Goal: Task Accomplishment & Management: Use online tool/utility

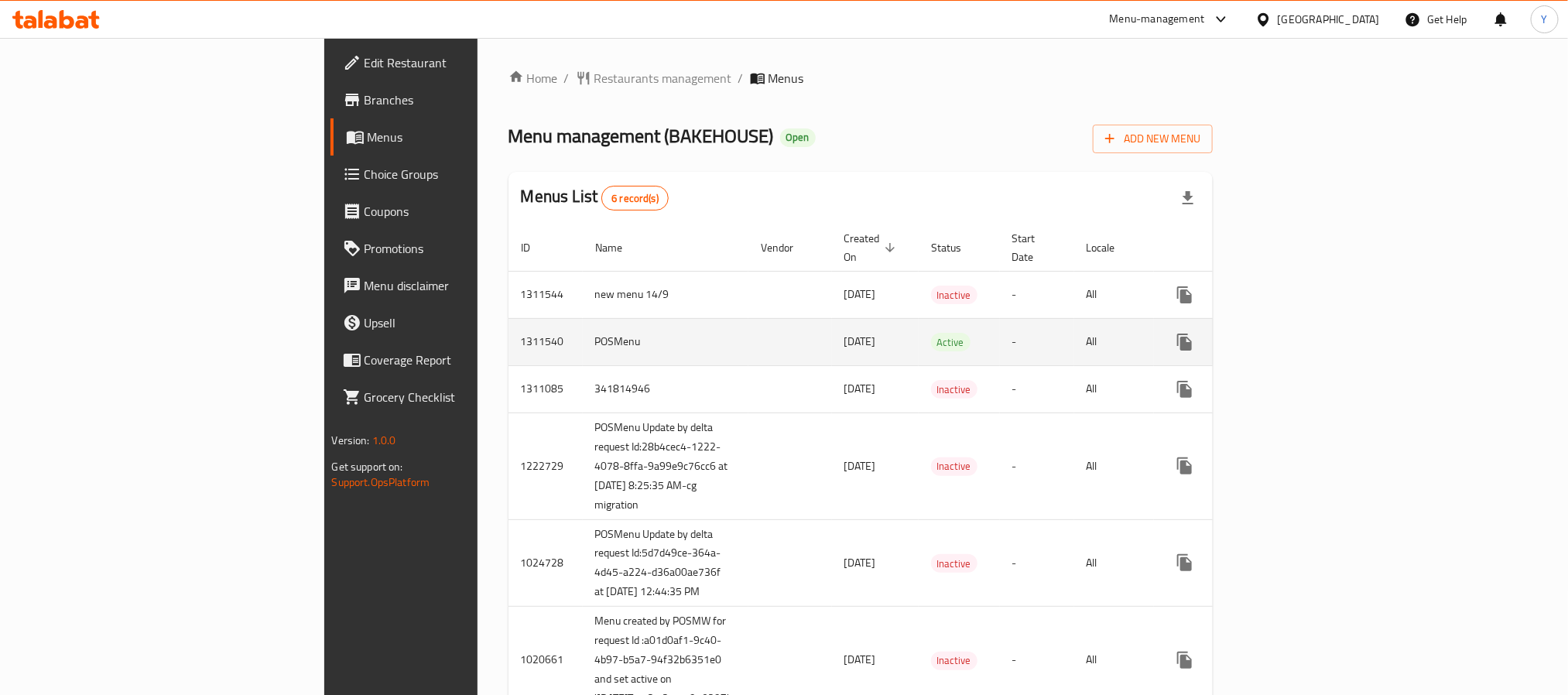
click at [1316, 323] on link "enhanced table" at bounding box center [1296, 342] width 37 height 37
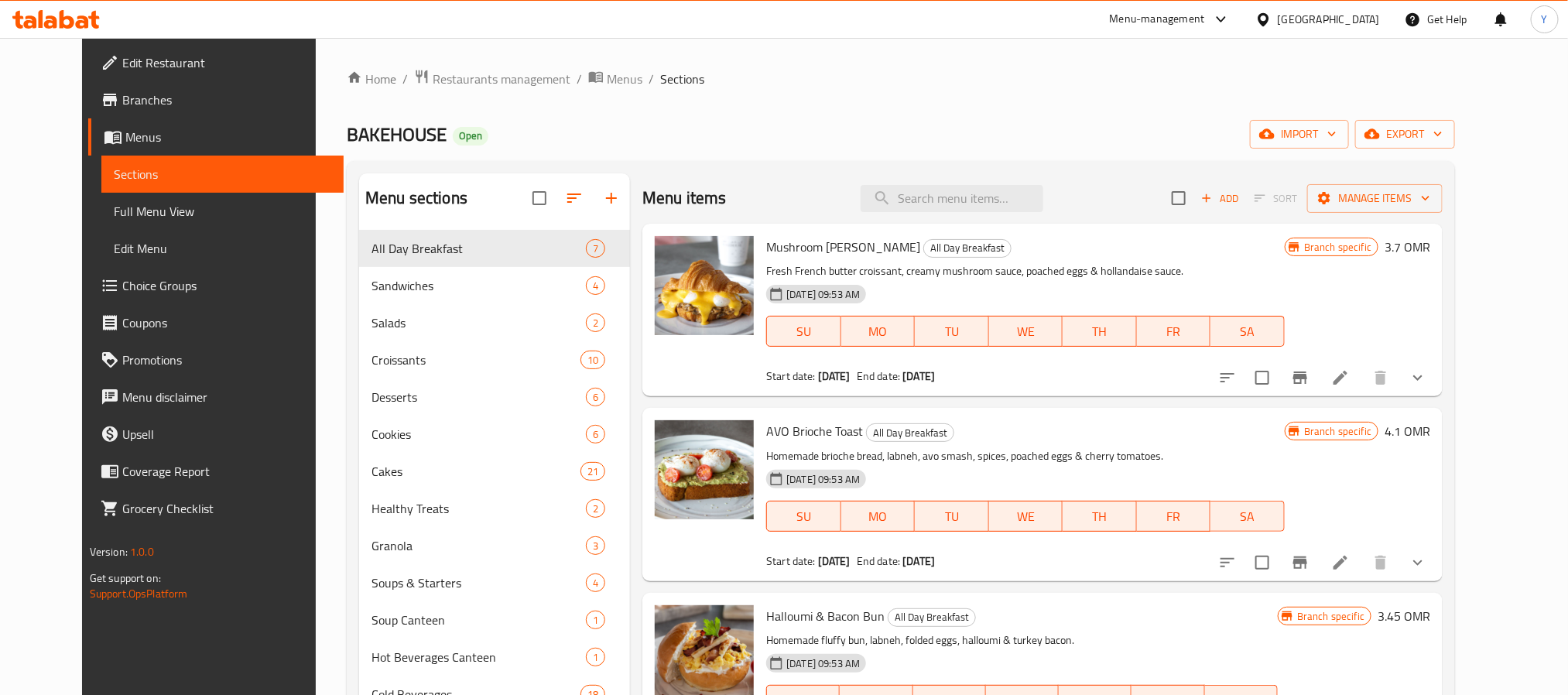
click at [978, 214] on div "Menu items Add Sort Manage items" at bounding box center [1043, 198] width 801 height 50
click at [978, 209] on input "search" at bounding box center [952, 199] width 183 height 28
paste input "Plain Butter Croissant"
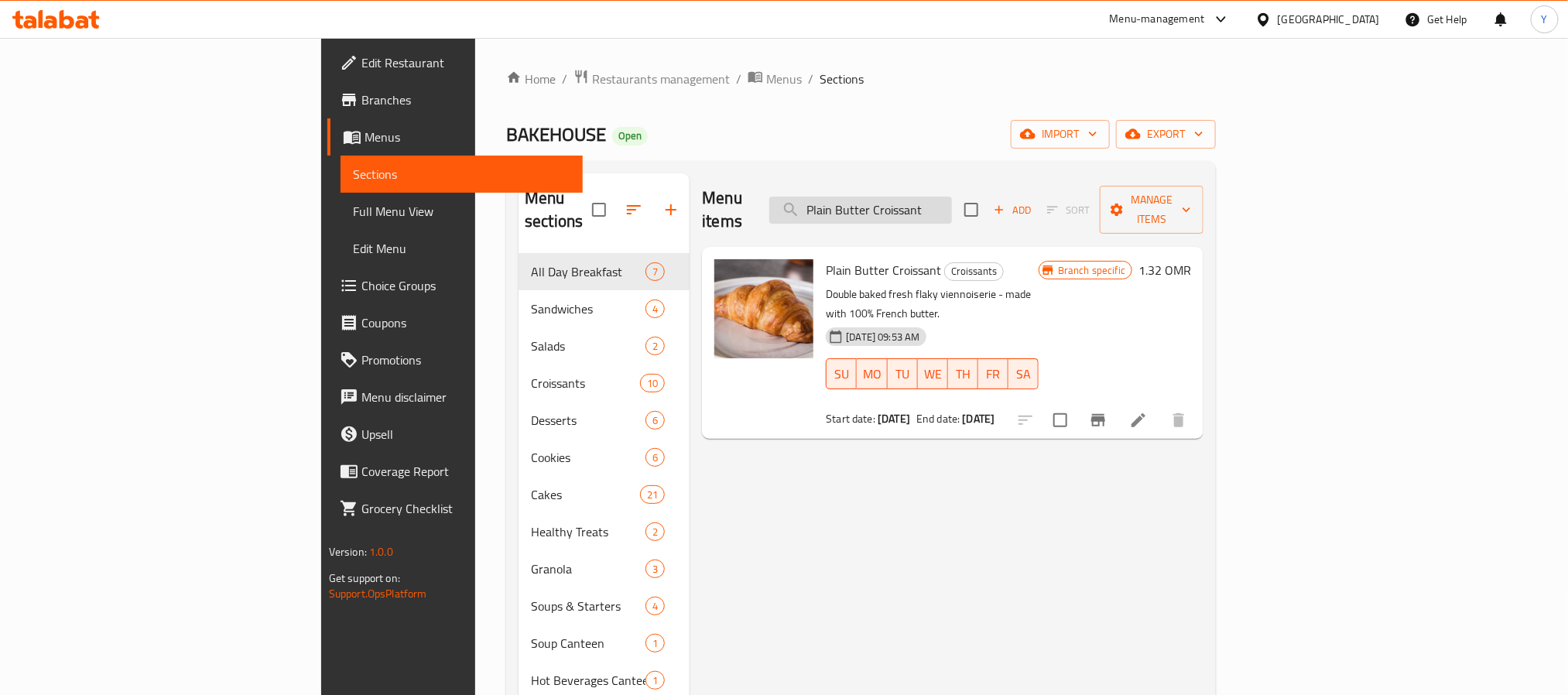
click at [952, 196] on input "Plain Butter Croissant" at bounding box center [860, 210] width 183 height 28
paste input "Garlic Cheese"
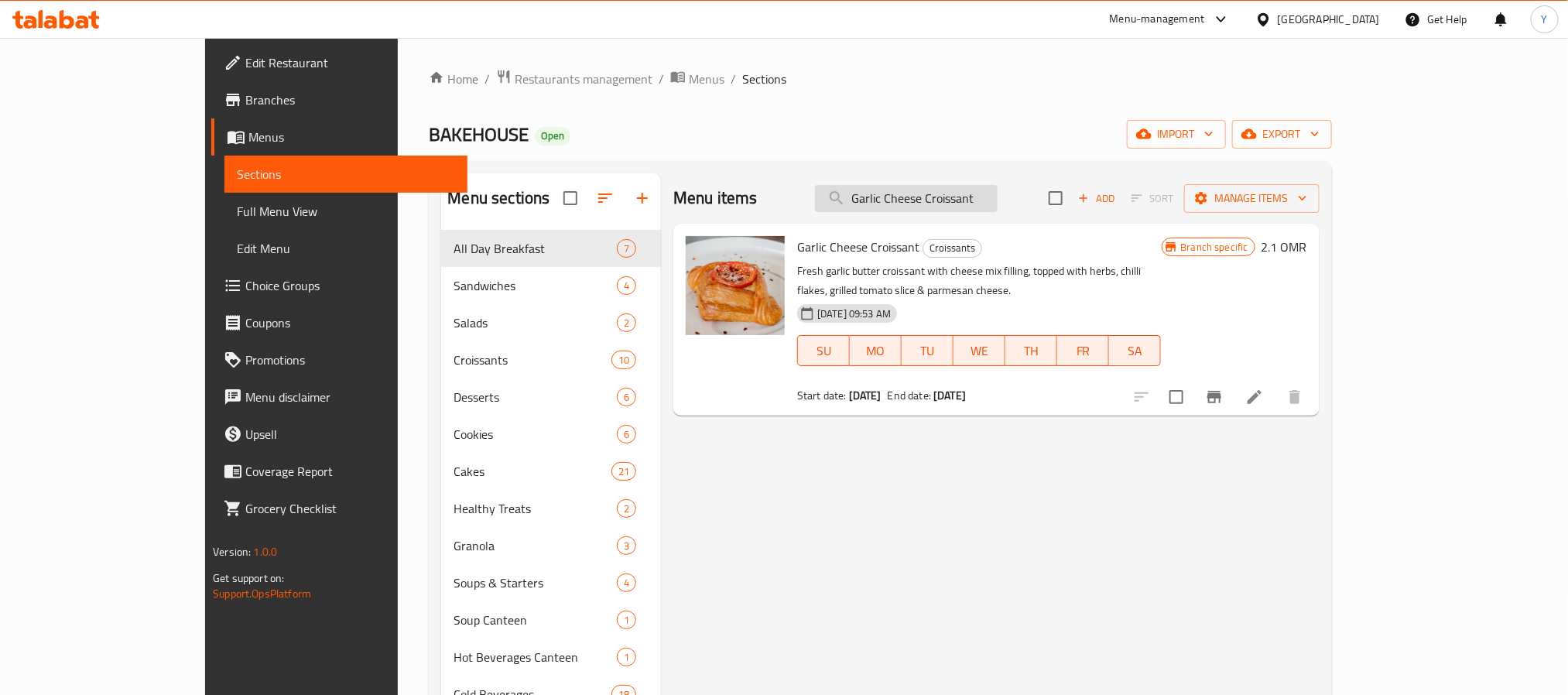
click at [998, 212] on input "Garlic Cheese Croissant" at bounding box center [906, 199] width 183 height 28
paste input "Um Ali"
type input "Um Ali"
